Goal: Task Accomplishment & Management: Complete application form

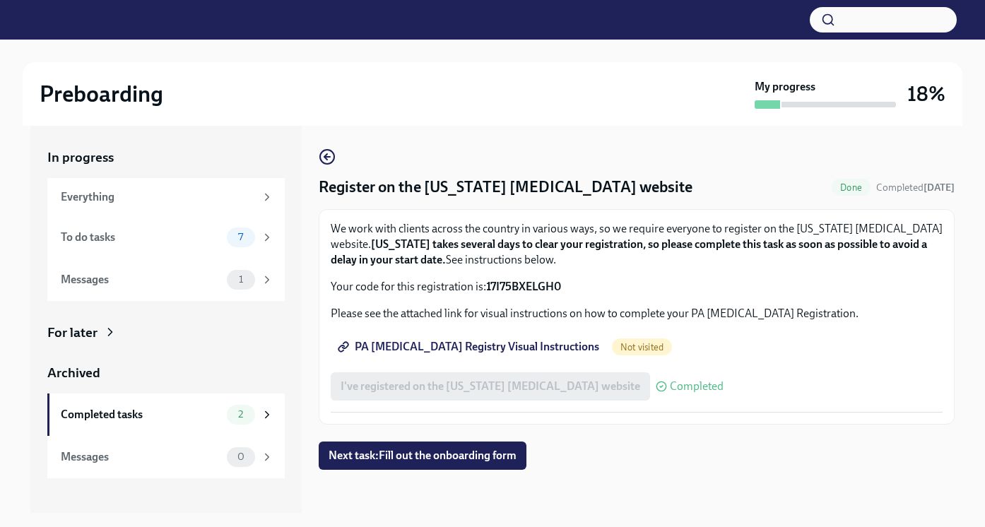
scroll to position [25, 0]
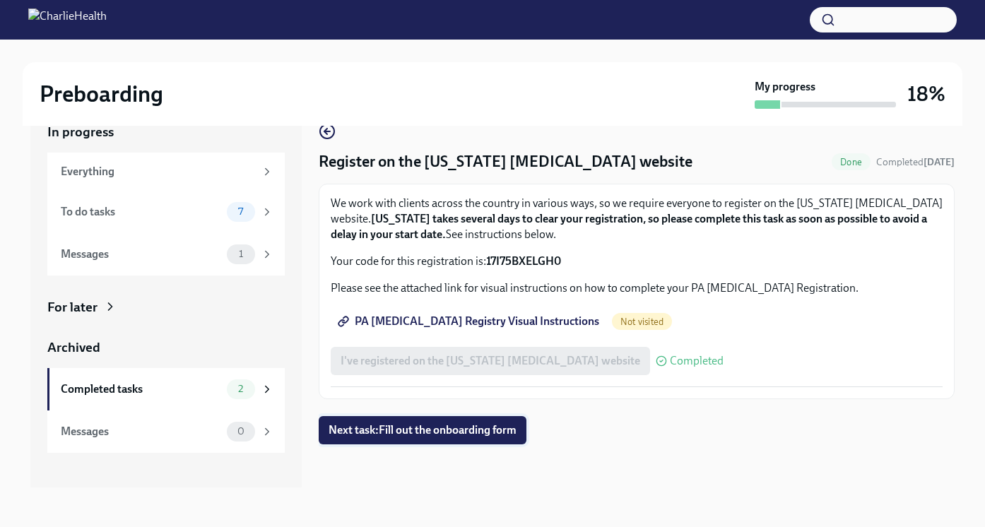
click at [415, 438] on button "Next task : Fill out the onboarding form" at bounding box center [423, 430] width 208 height 28
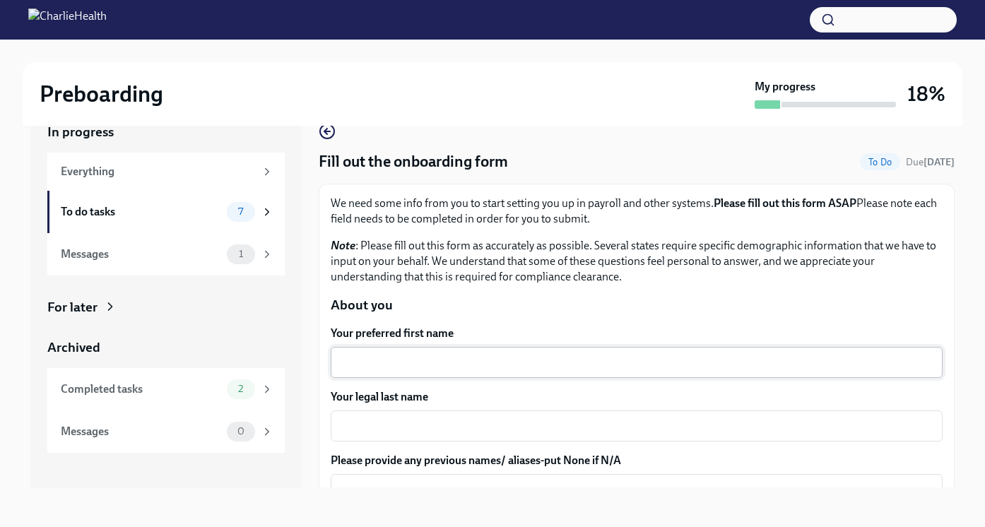
click at [401, 373] on div "x ​" at bounding box center [637, 362] width 612 height 31
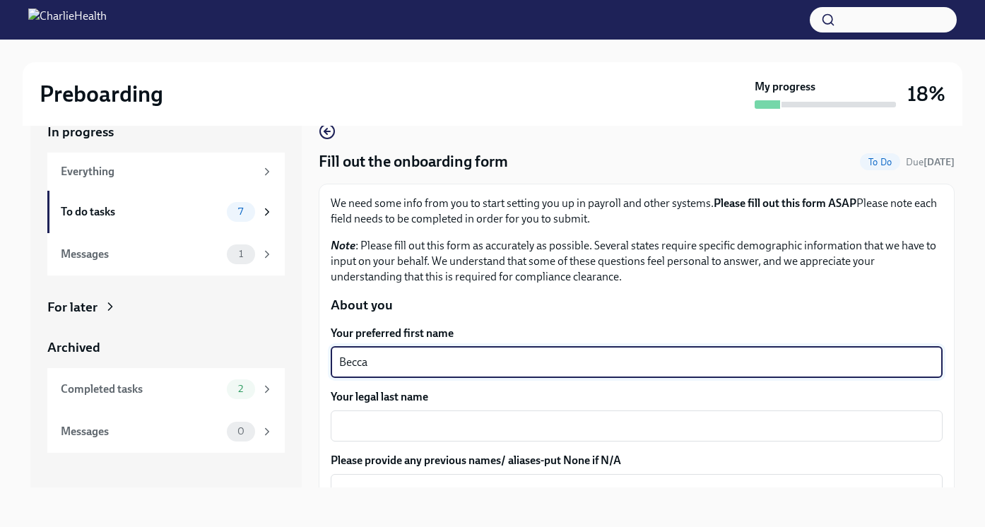
type textarea "Becca"
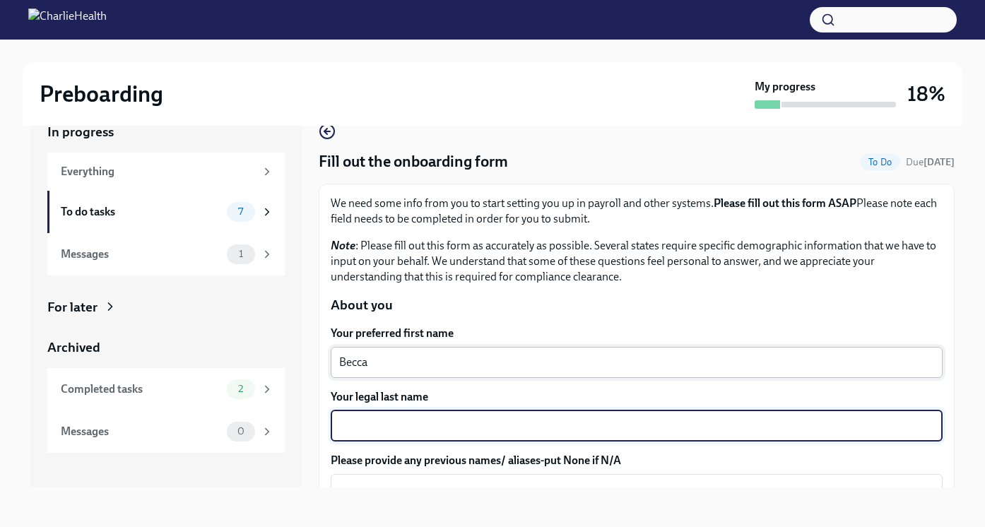
type textarea "W"
type textarea "[PERSON_NAME]"
click at [401, 368] on textarea "Becca" at bounding box center [636, 362] width 595 height 17
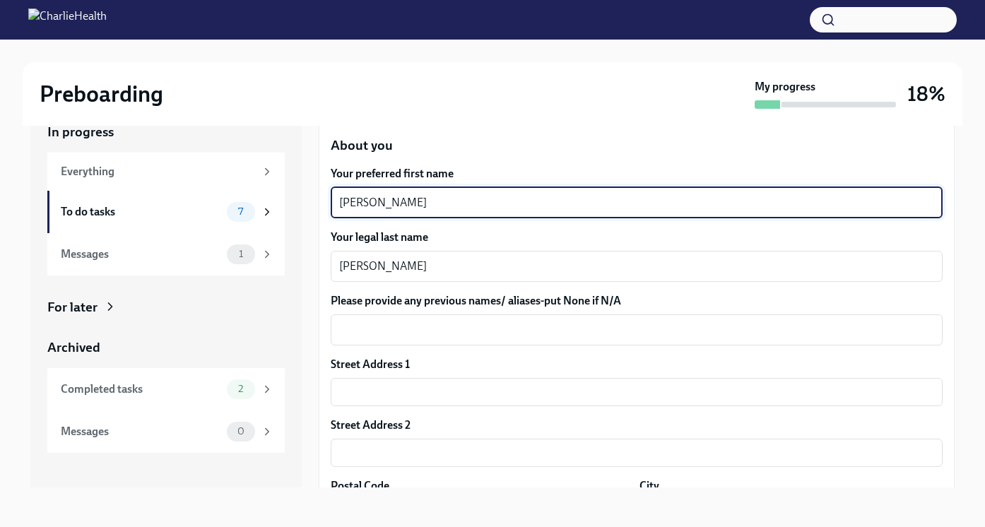
scroll to position [181, 0]
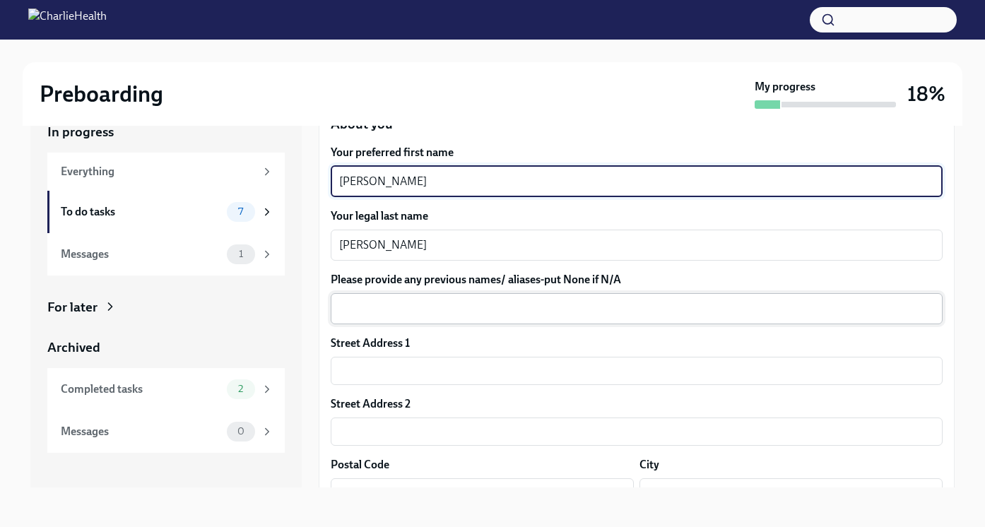
type textarea "[PERSON_NAME]"
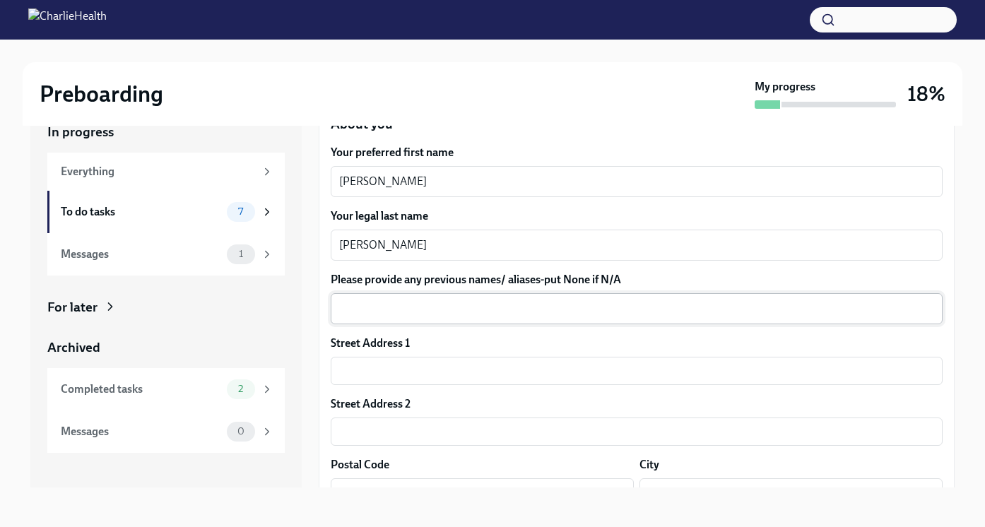
click at [385, 321] on div "x ​" at bounding box center [637, 308] width 612 height 31
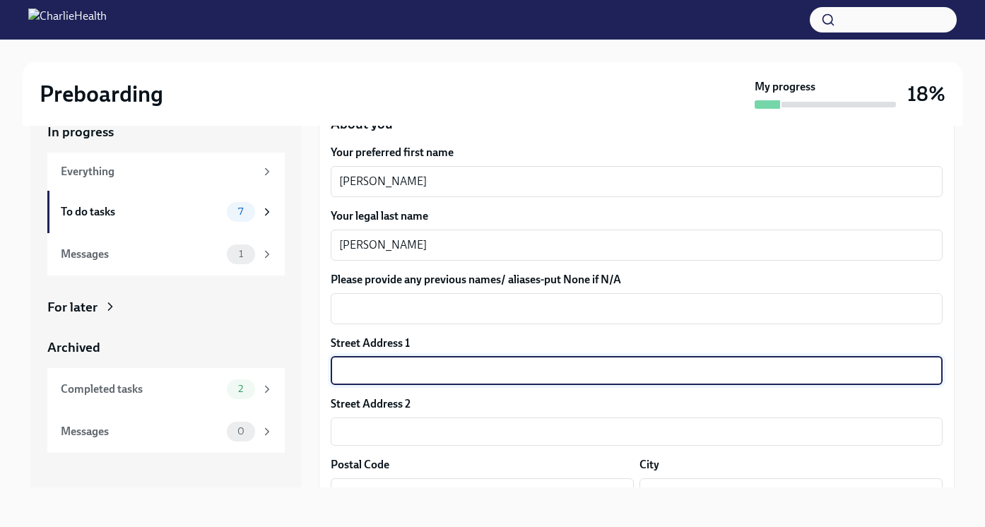
click at [380, 365] on input "text" at bounding box center [637, 371] width 612 height 28
type input "[STREET_ADDRESS][PERSON_NAME]"
